Goal: Task Accomplishment & Management: Use online tool/utility

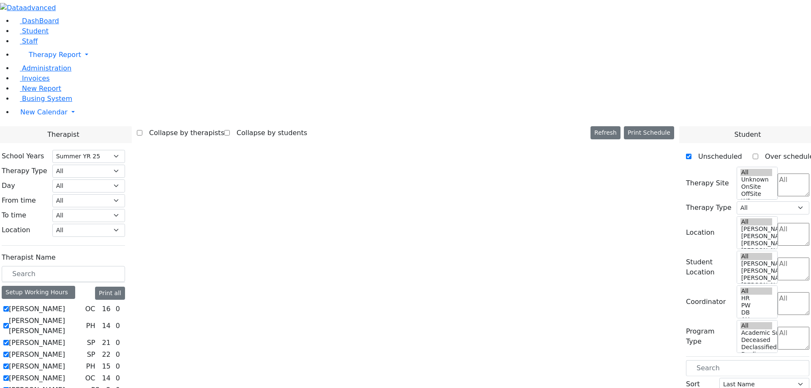
select select "211"
click at [83, 316] on label "[PERSON_NAME] [PERSON_NAME]" at bounding box center [46, 326] width 74 height 20
click at [9, 323] on input "[PERSON_NAME] [PERSON_NAME]" at bounding box center [5, 325] width 5 height 5
checkbox input "false"
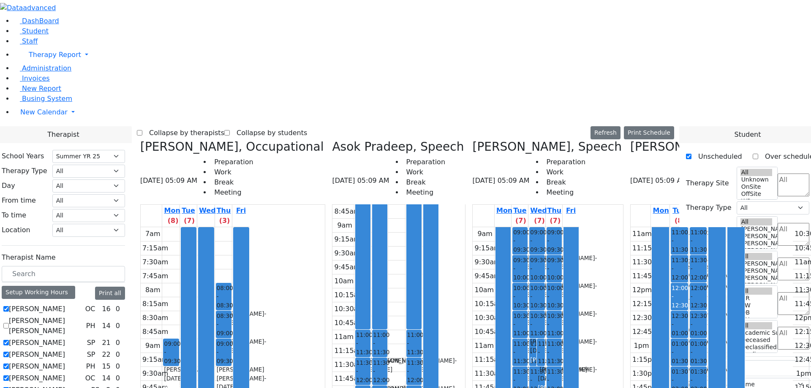
scroll to position [308, 0]
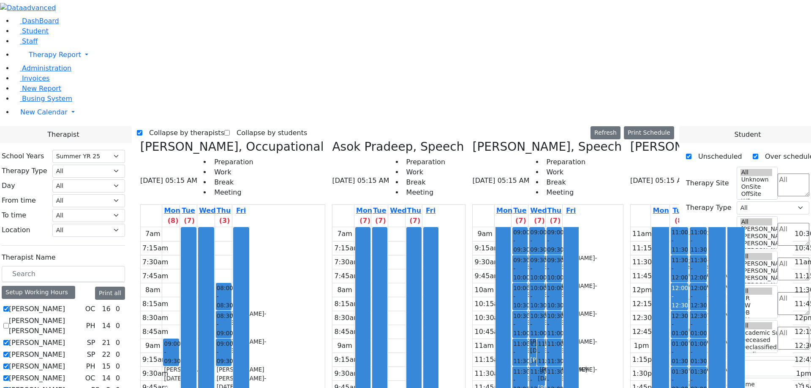
select select "211"
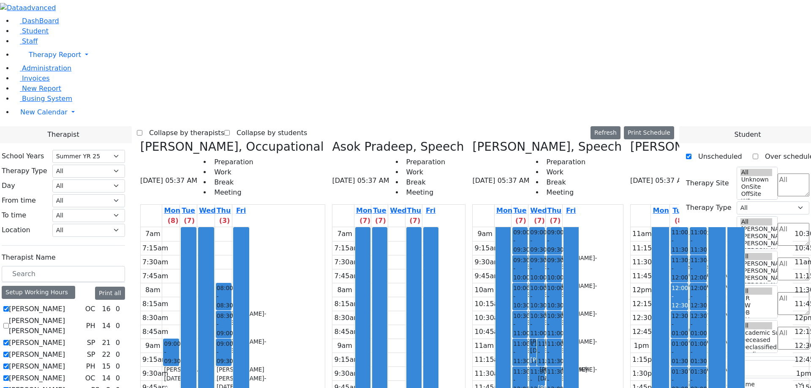
checkbox input "false"
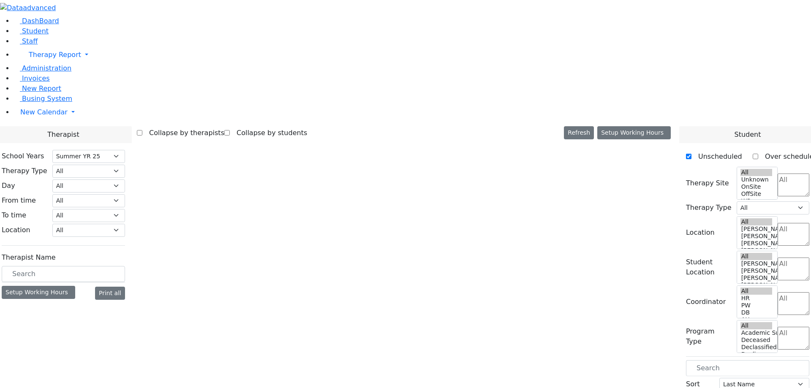
select select "211"
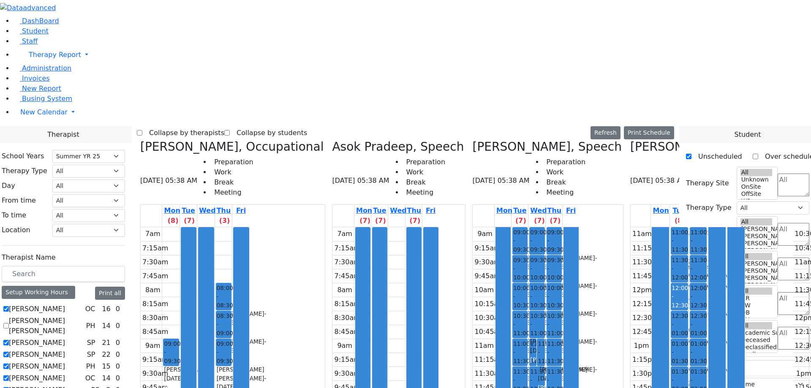
scroll to position [0, 1178]
checkbox input "true"
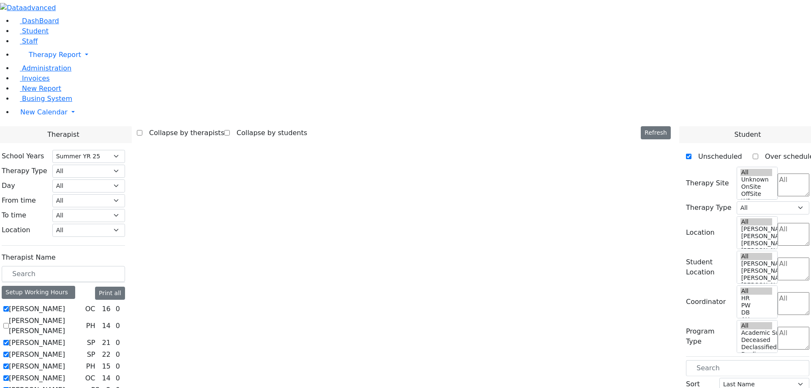
select select "211"
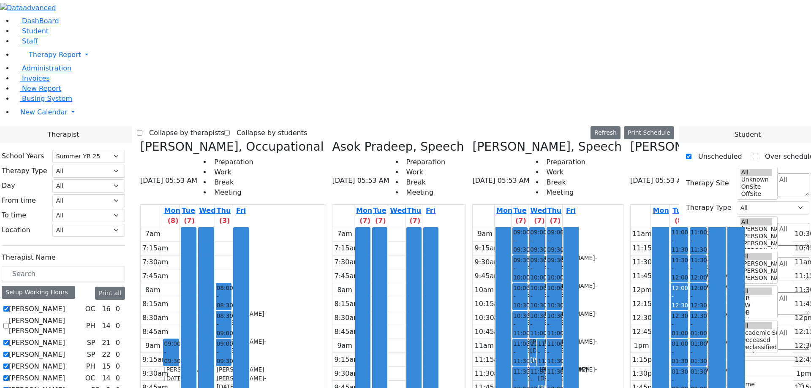
scroll to position [0, 1356]
checkbox input "true"
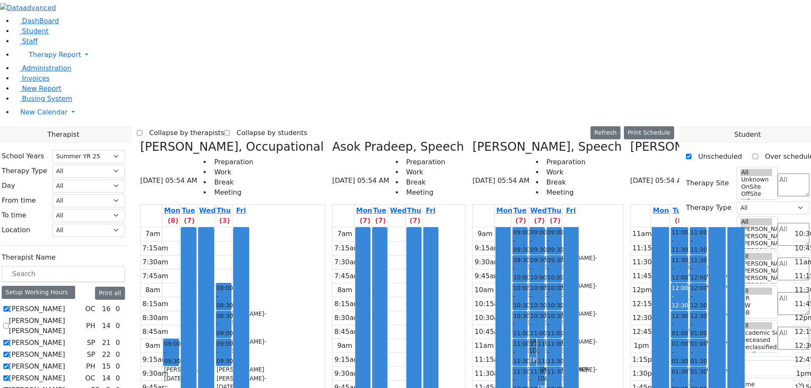
checkbox input "true"
click at [83, 316] on label "[PERSON_NAME] [PERSON_NAME]" at bounding box center [46, 326] width 74 height 20
click at [9, 323] on input "[PERSON_NAME] [PERSON_NAME]" at bounding box center [5, 325] width 5 height 5
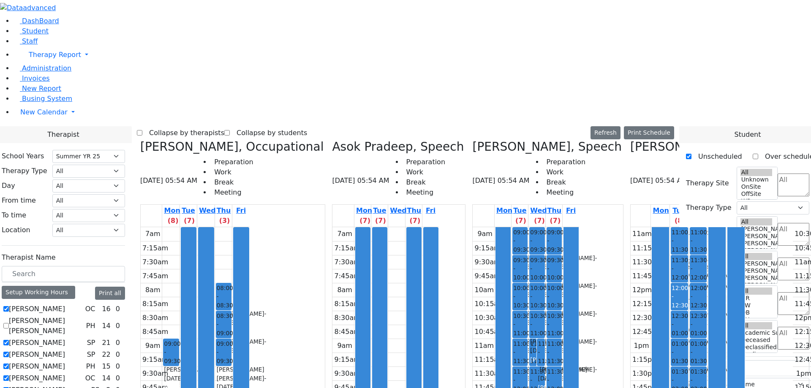
checkbox input "true"
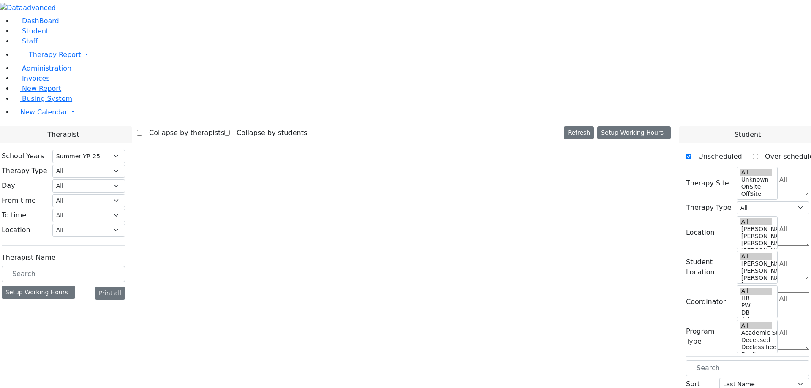
select select "211"
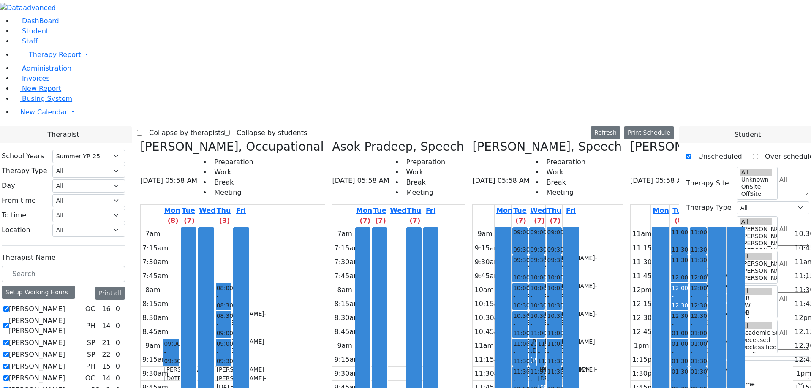
scroll to position [0, 485]
